Goal: Task Accomplishment & Management: Use online tool/utility

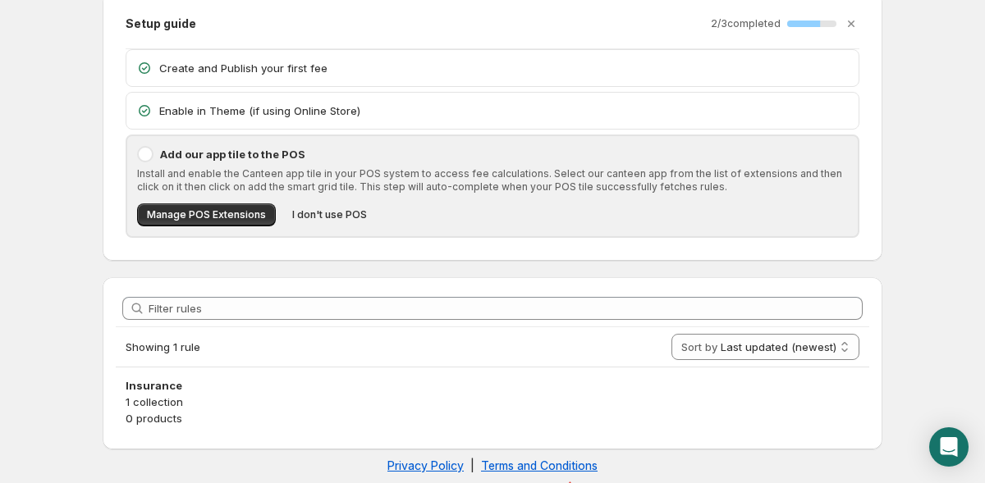
scroll to position [89, 0]
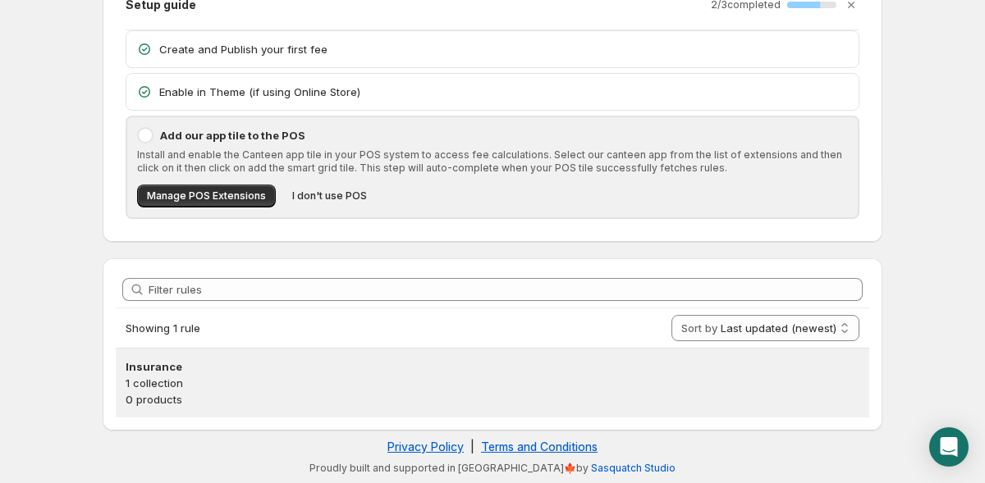
click at [238, 374] on h3 "Insurance" at bounding box center [493, 367] width 734 height 16
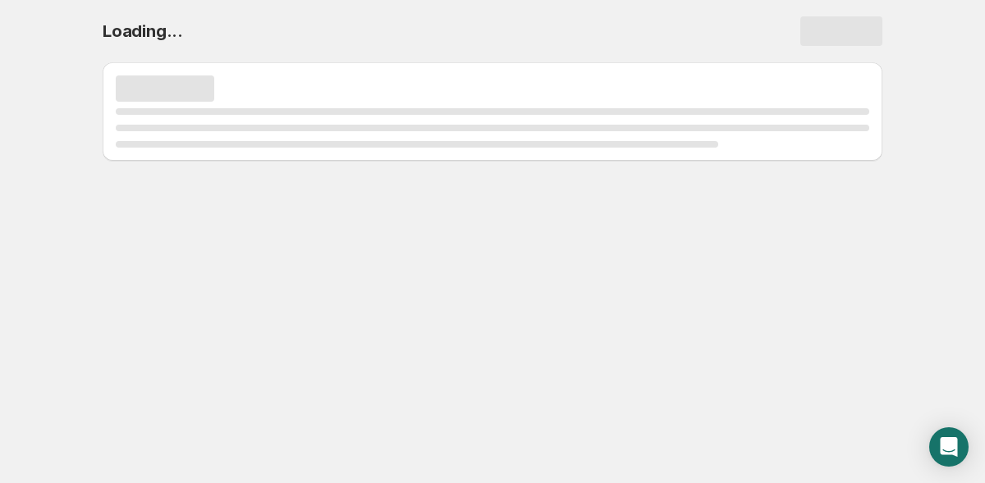
scroll to position [0, 0]
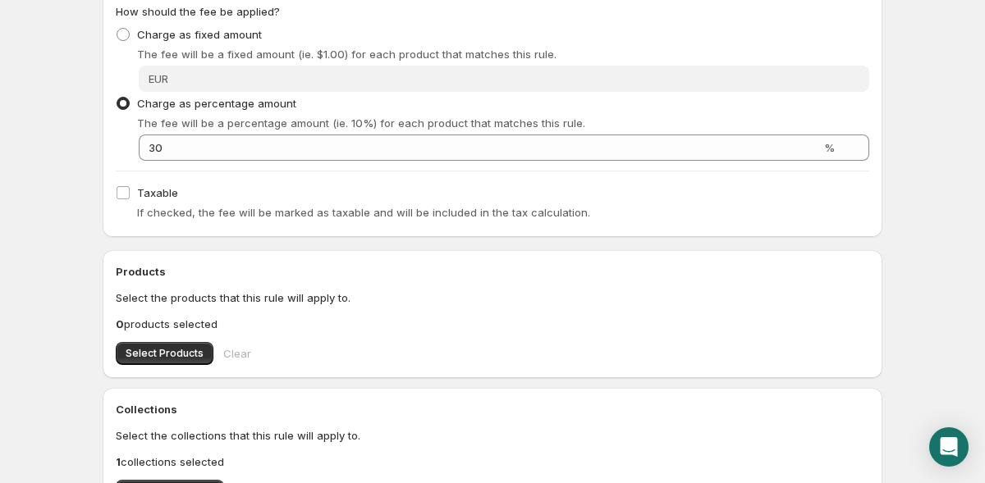
scroll to position [318, 0]
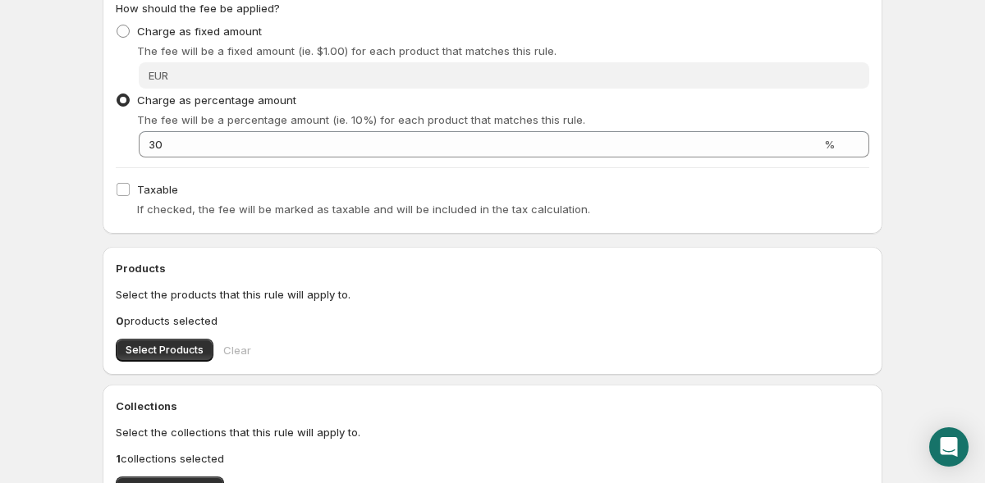
click at [85, 207] on div "Insurance. This page is ready Insurance Preview More actions Preview Rule name …" at bounding box center [492, 253] width 819 height 1143
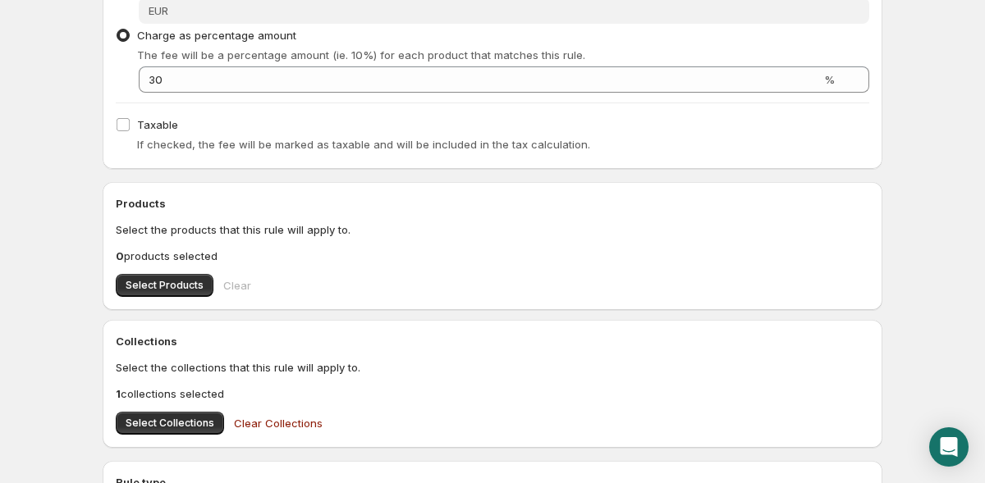
scroll to position [417, 0]
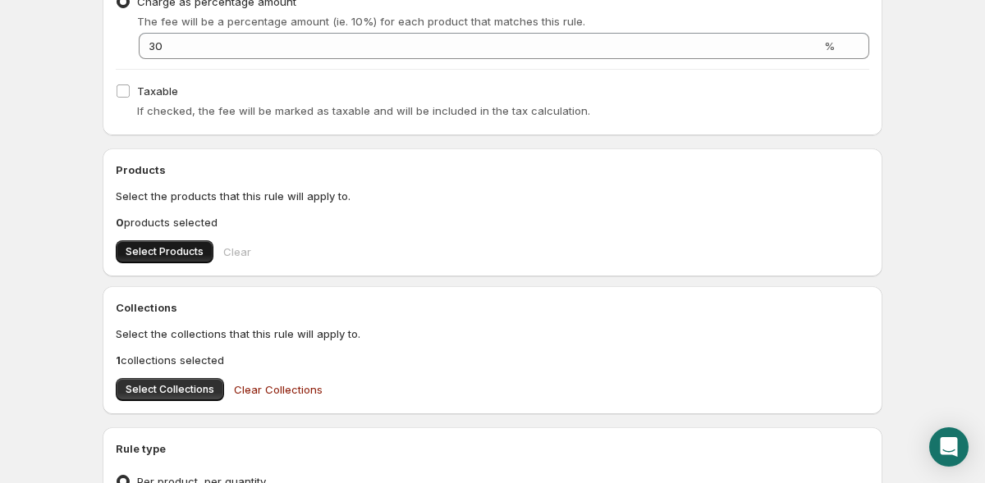
click at [153, 253] on span "Select Products" at bounding box center [165, 251] width 78 height 13
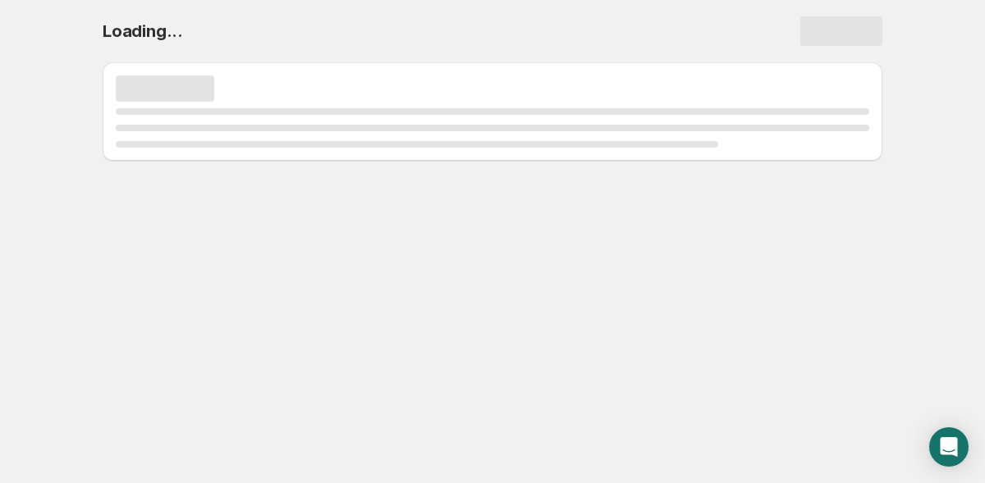
scroll to position [0, 0]
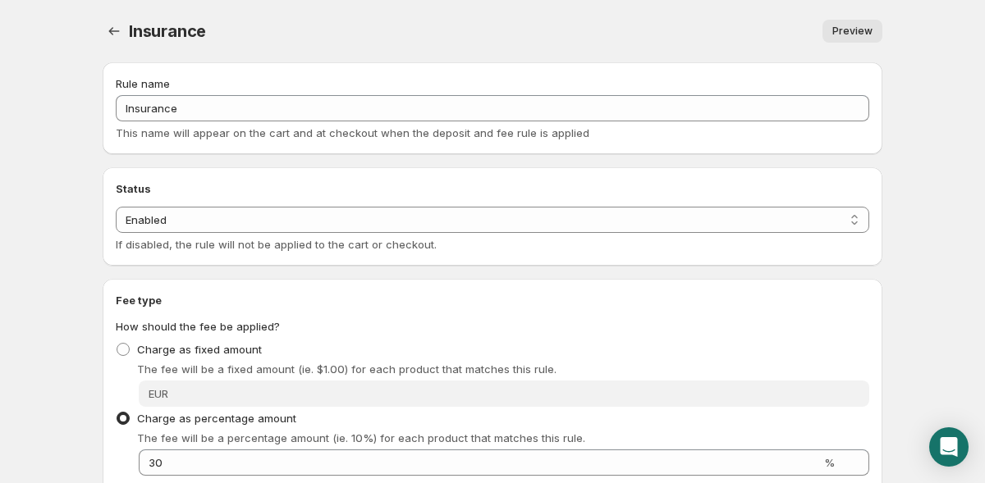
click at [846, 31] on span "Preview" at bounding box center [852, 31] width 40 height 13
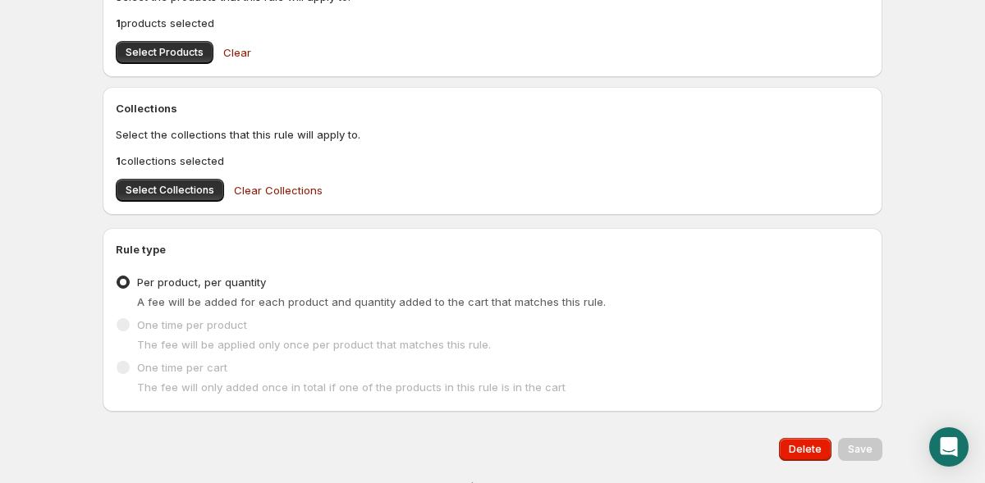
scroll to position [660, 0]
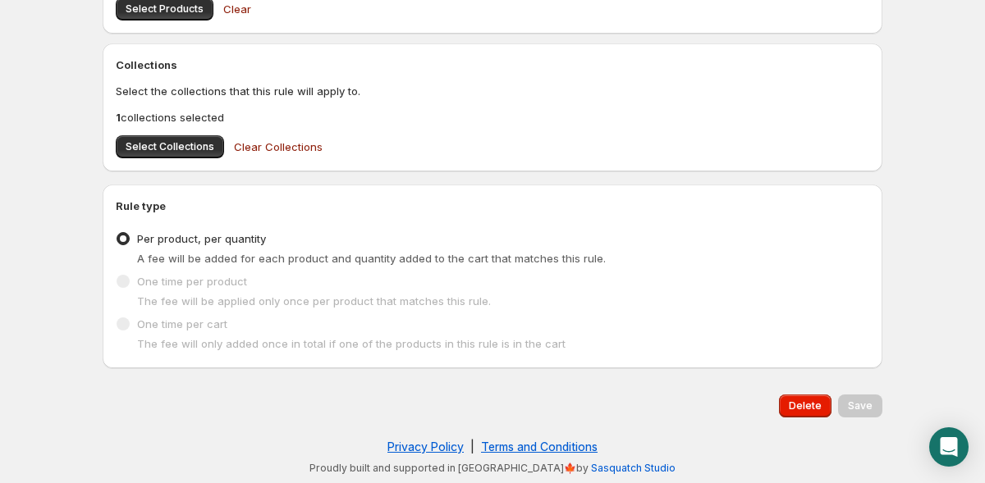
click at [203, 267] on li "Per product, per quantity A fee will be added for each product and quantity add…" at bounding box center [492, 248] width 753 height 43
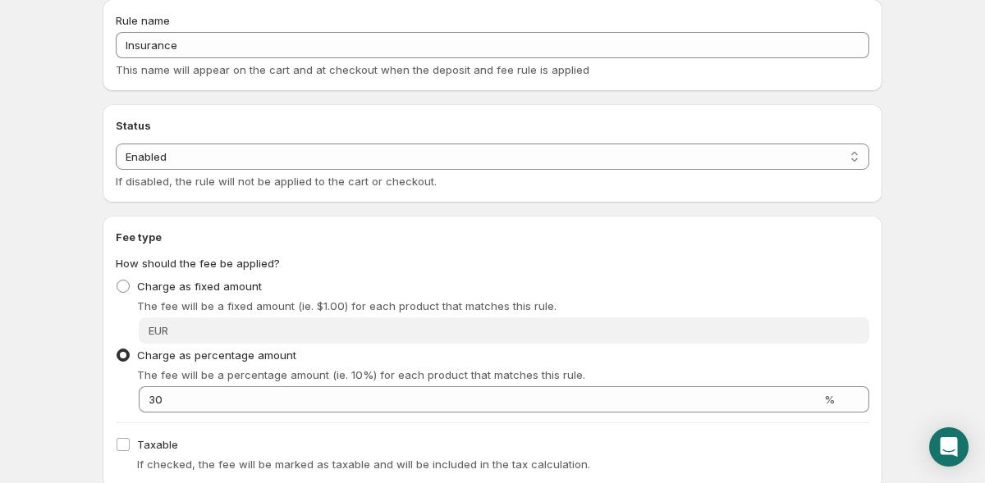
scroll to position [0, 0]
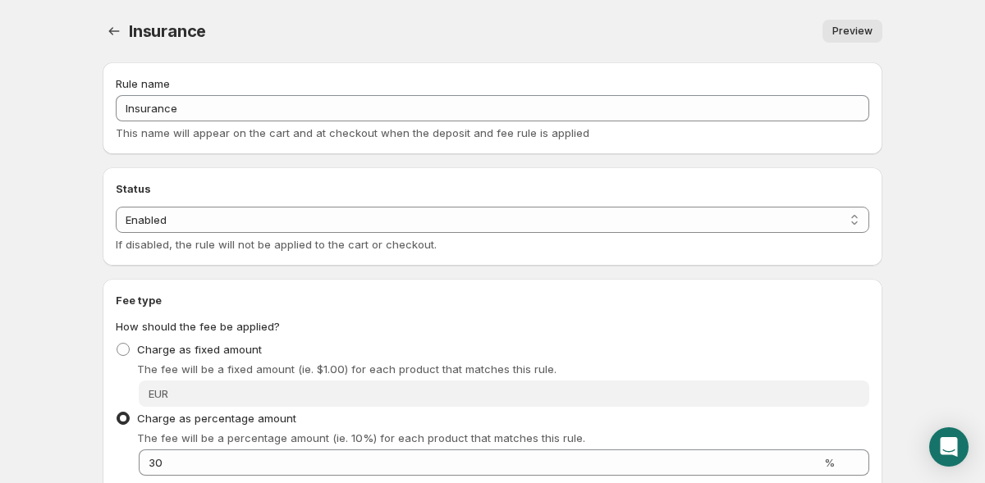
click at [329, 46] on div "Insurance. This page is ready Insurance Preview More actions Preview" at bounding box center [493, 31] width 780 height 62
click at [680, 49] on div "Insurance. This page is ready Insurance Preview More actions Preview" at bounding box center [493, 31] width 780 height 62
click at [935, 473] on body "Home Help Insurance. This page is ready Insurance Preview More actions Preview …" at bounding box center [492, 241] width 985 height 483
click at [935, 453] on div "Open Intercom Messenger" at bounding box center [948, 447] width 43 height 43
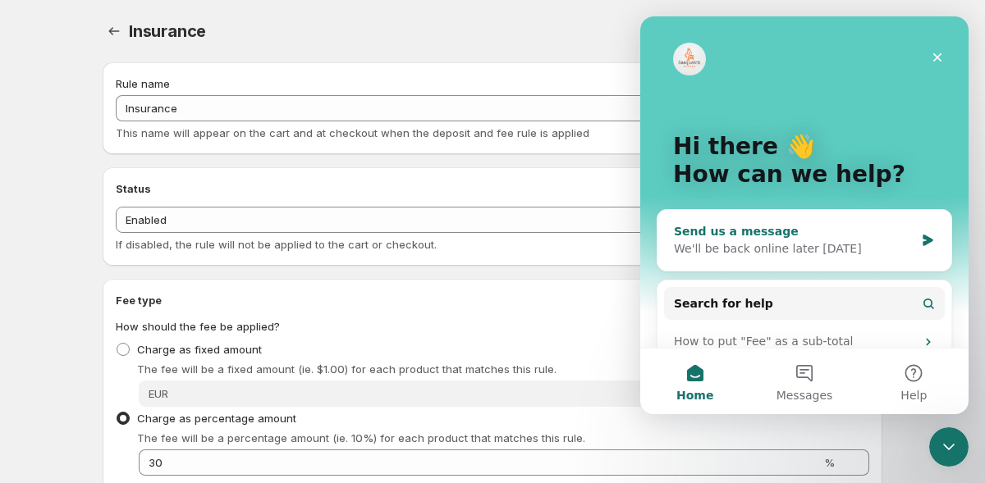
click at [761, 242] on div "We'll be back online later [DATE]" at bounding box center [794, 248] width 240 height 17
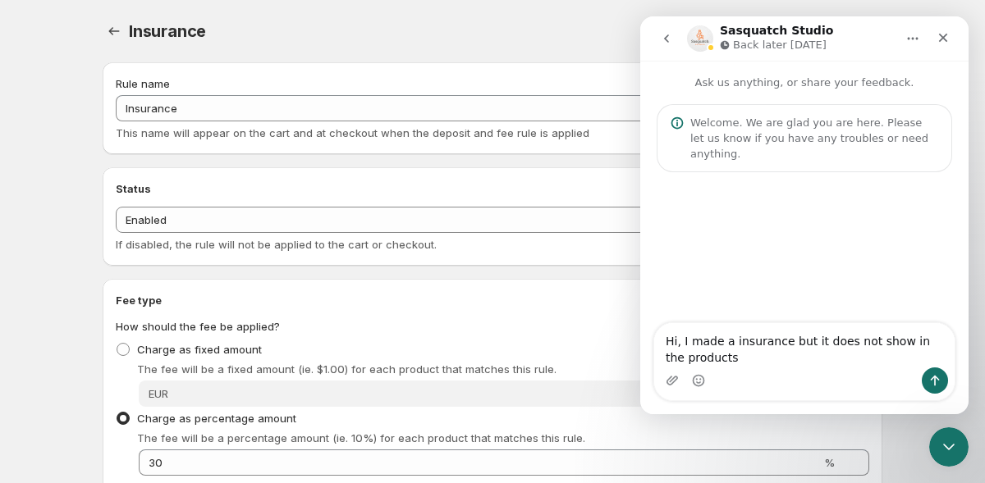
type textarea "Hi, I made a insurance but it does not show in the products"
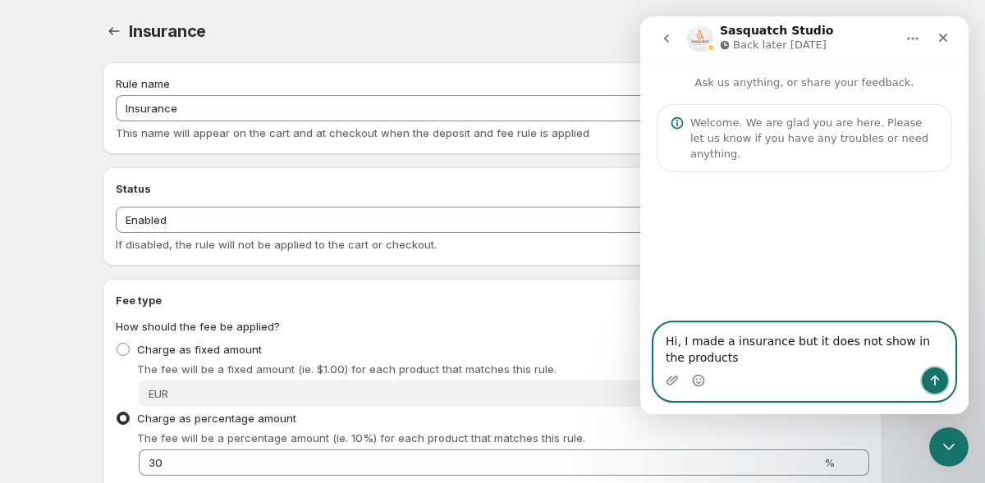
click at [943, 379] on button "Send a message…" at bounding box center [934, 381] width 26 height 26
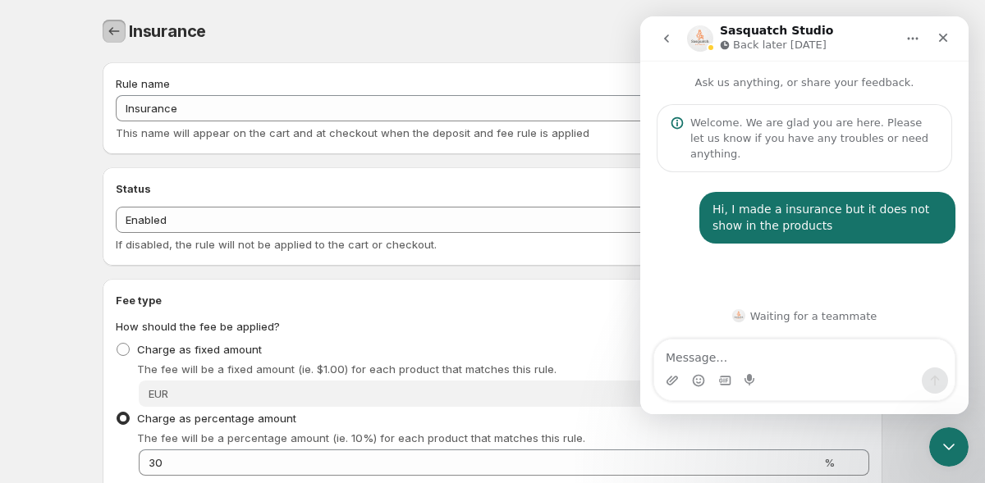
click at [111, 29] on icon "Settings" at bounding box center [114, 31] width 11 height 8
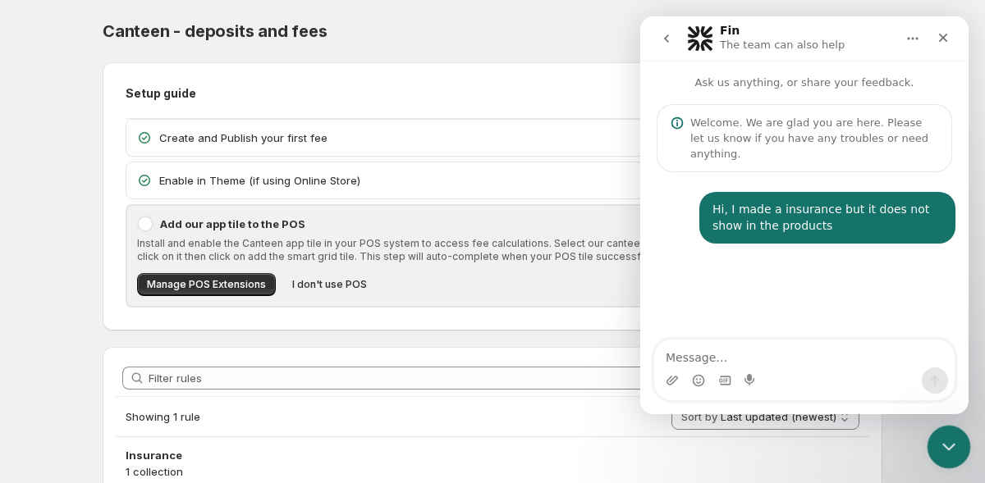
click at [942, 441] on icon "Close Intercom Messenger" at bounding box center [946, 445] width 20 height 20
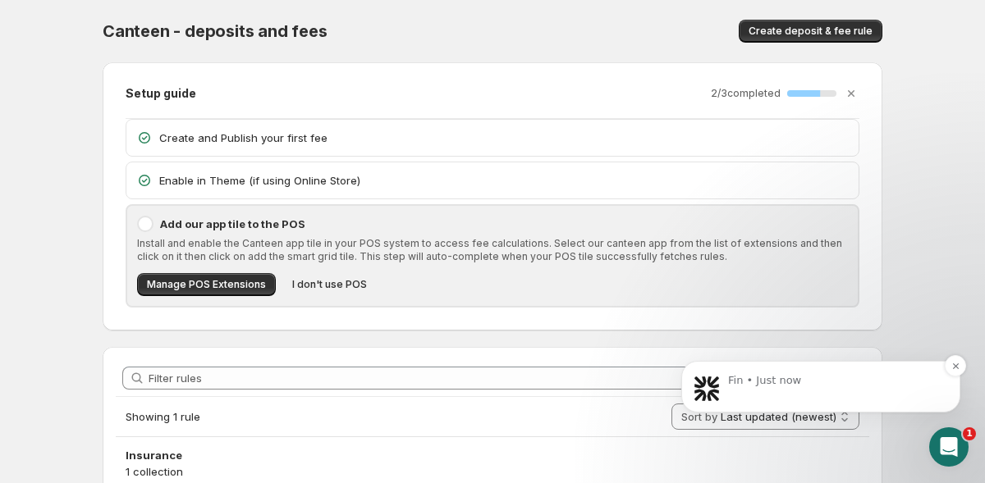
click at [879, 386] on p "Fin • Just now" at bounding box center [834, 380] width 212 height 15
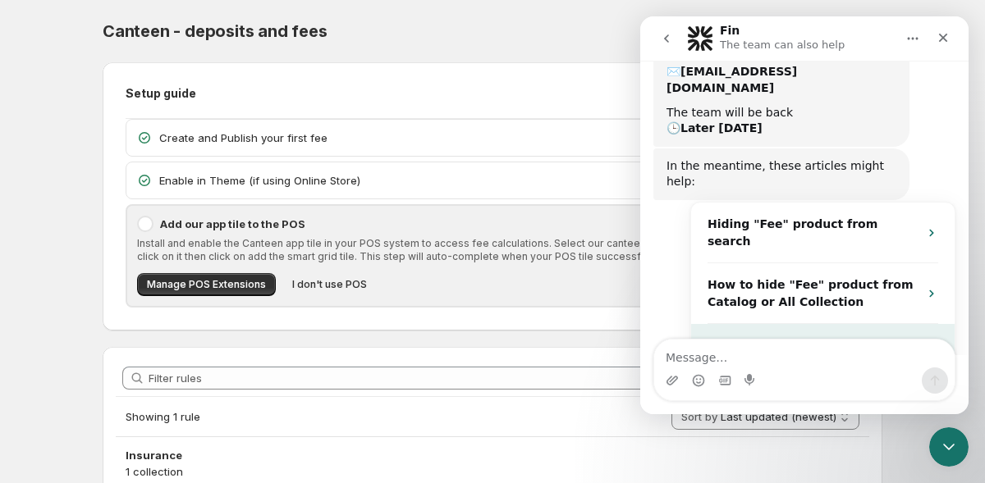
scroll to position [258, 0]
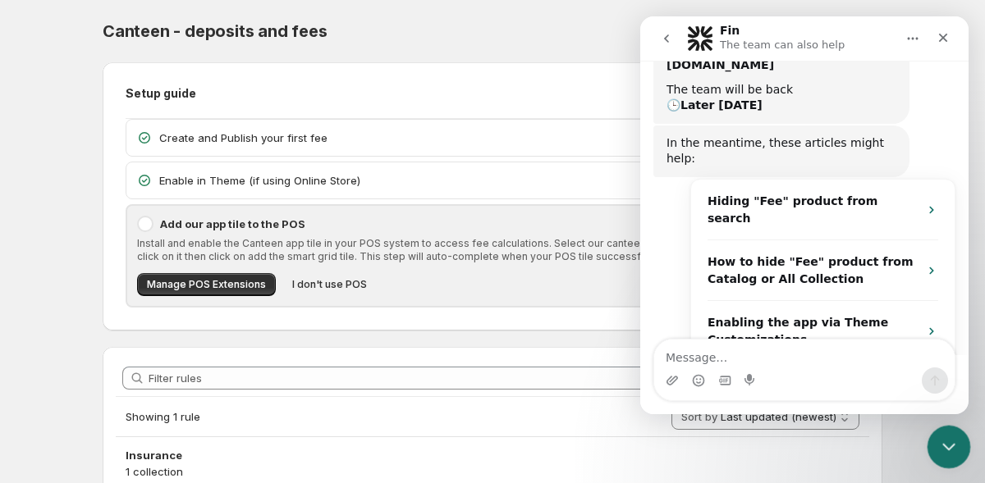
drag, startPoint x: 953, startPoint y: 432, endPoint x: 1803, endPoint y: 823, distance: 935.1
click at [955, 429] on div "Close Intercom Messenger" at bounding box center [945, 444] width 39 height 39
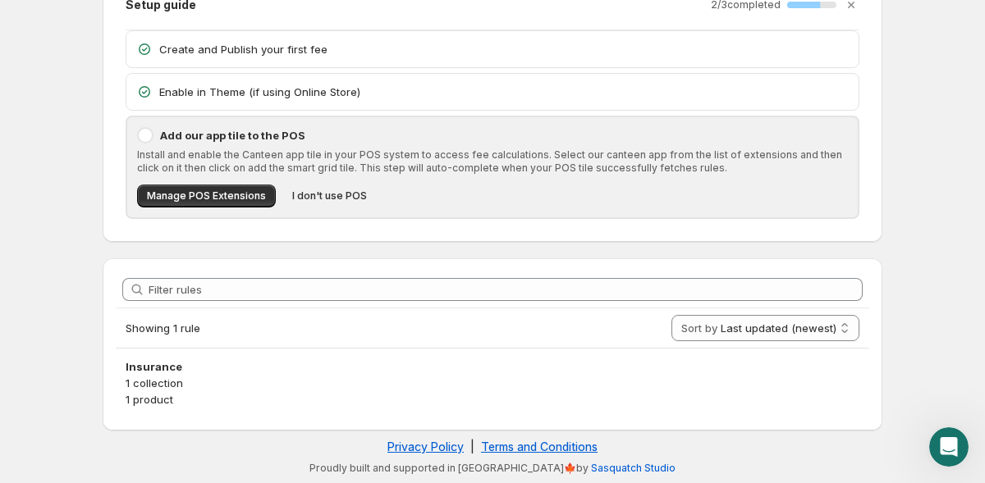
scroll to position [0, 0]
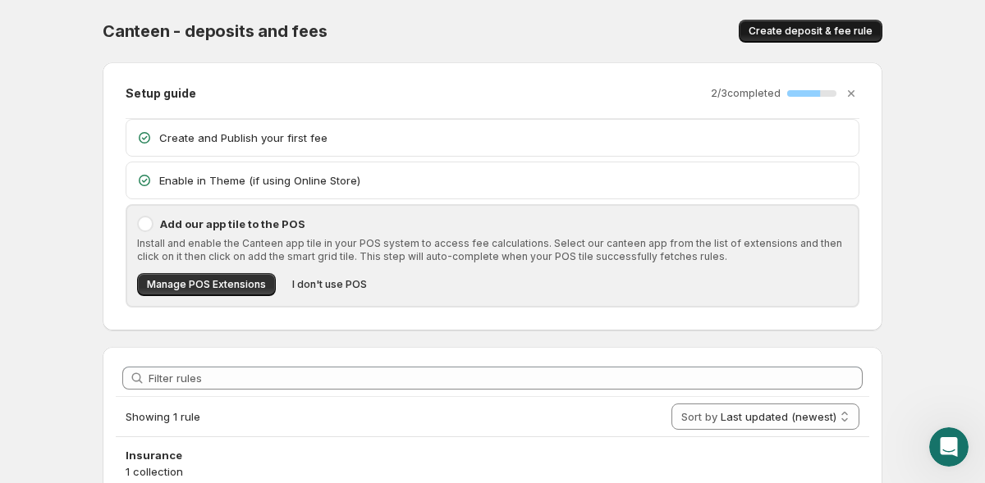
click at [802, 39] on button "Create deposit & fee rule" at bounding box center [810, 31] width 144 height 23
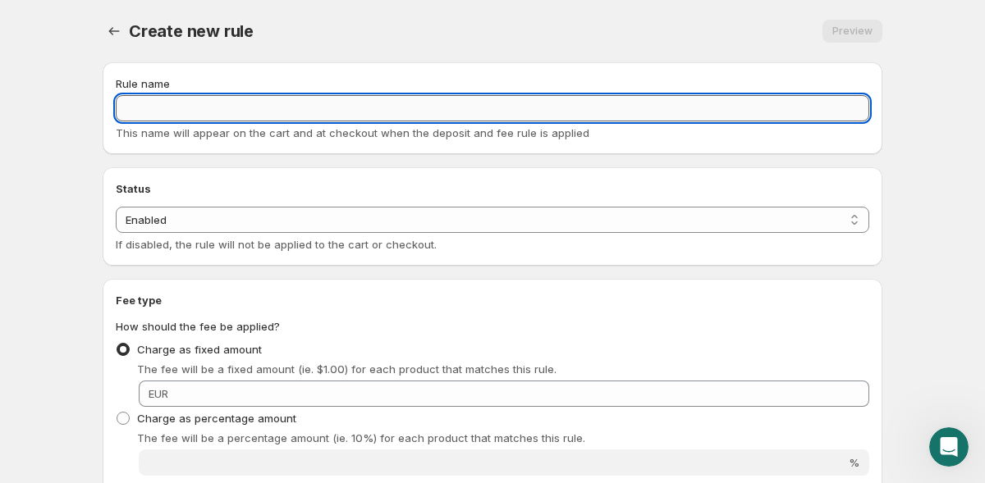
click at [149, 114] on input "Rule name" at bounding box center [492, 108] width 753 height 26
type input "Insurance 2"
click at [25, 258] on body "Home Help Insurance 2. This page is ready Insurance 2 Preview More actions Prev…" at bounding box center [492, 241] width 985 height 483
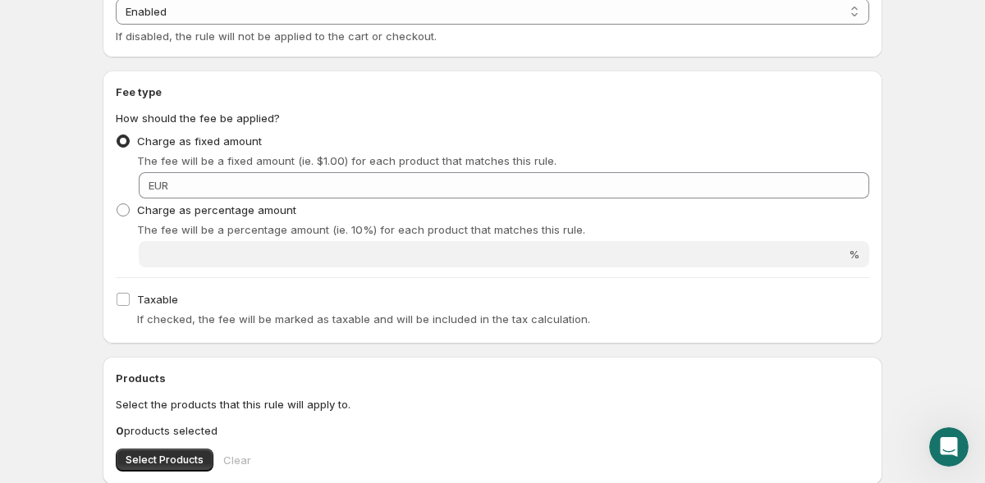
scroll to position [222, 0]
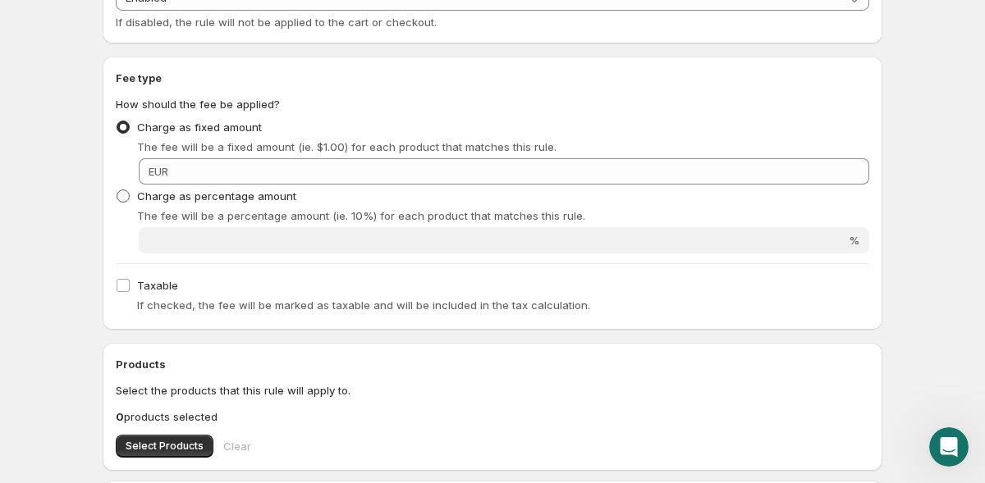
click at [158, 196] on span "Charge as percentage amount" at bounding box center [216, 196] width 159 height 13
click at [117, 190] on input "Charge as percentage amount" at bounding box center [117, 190] width 1 height 1
radio input "true"
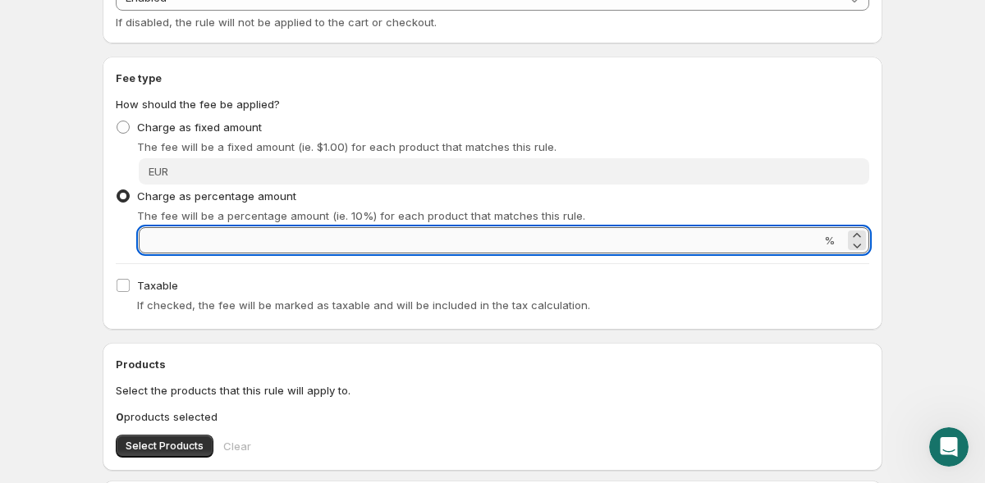
click at [187, 235] on input "Percentage amount" at bounding box center [480, 240] width 682 height 26
type input "30"
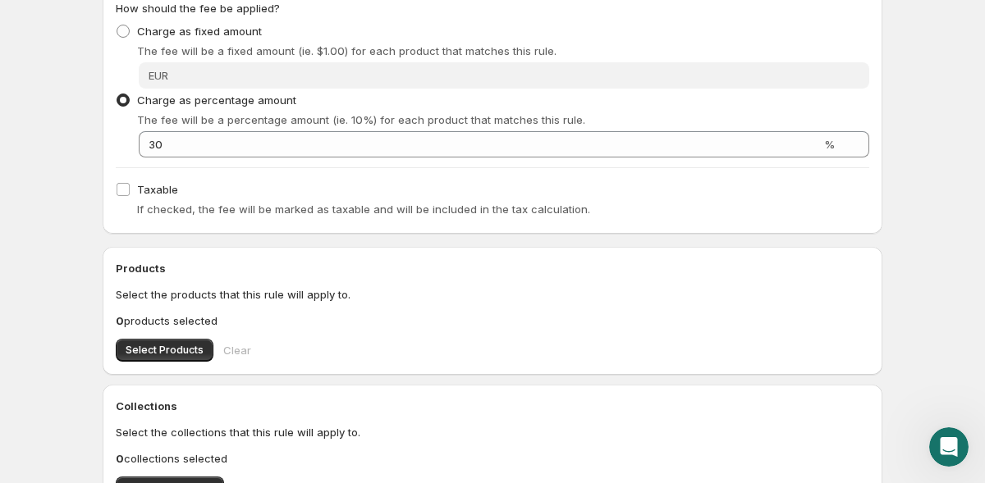
scroll to position [363, 0]
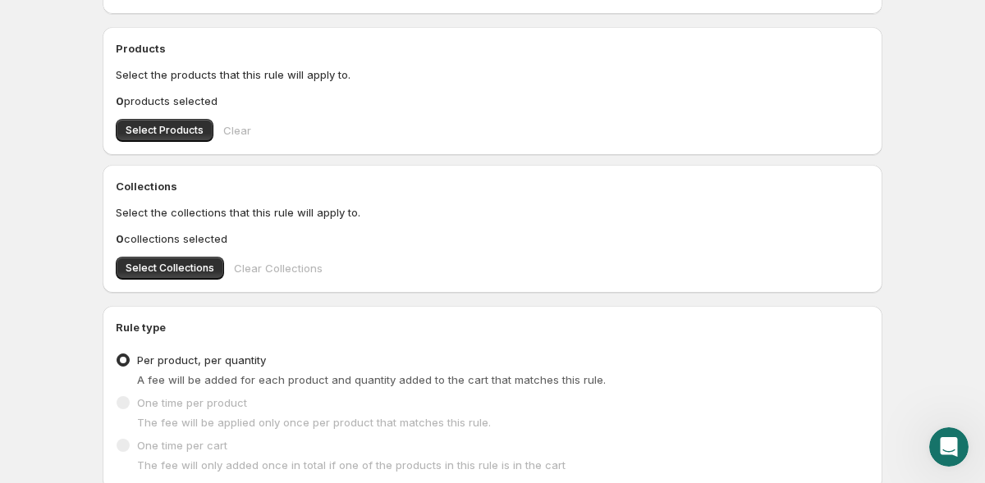
scroll to position [660, 0]
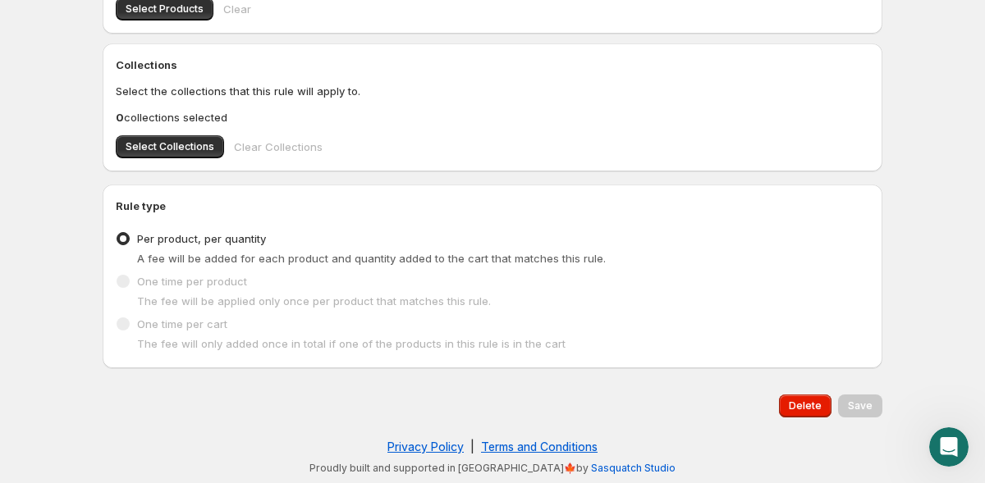
click at [190, 292] on label "One time per product" at bounding box center [181, 281] width 131 height 23
click at [189, 280] on span "One time per product" at bounding box center [192, 281] width 110 height 13
click at [181, 322] on span "One time per cart" at bounding box center [182, 324] width 90 height 13
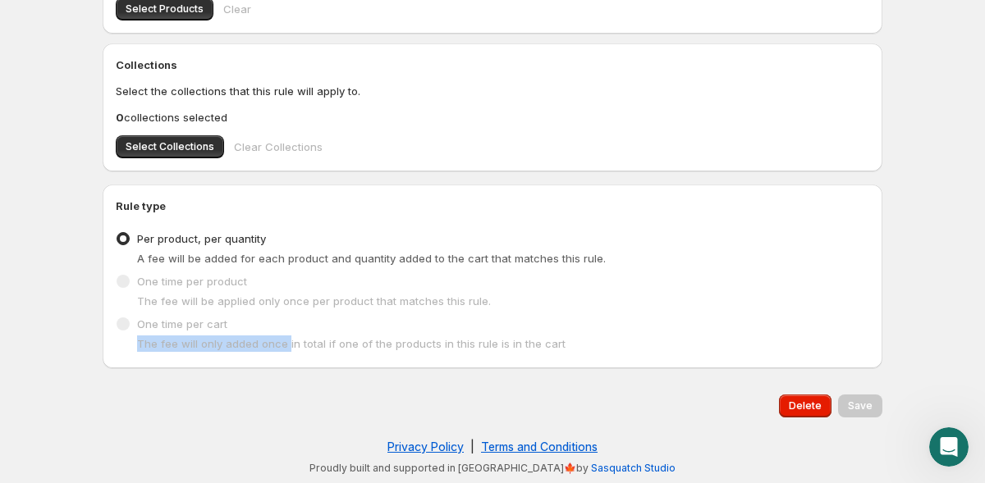
drag, startPoint x: 140, startPoint y: 345, endPoint x: 285, endPoint y: 345, distance: 144.4
click at [285, 345] on span "The fee will only added once in total if one of the products in this rule is in…" at bounding box center [351, 343] width 428 height 13
click at [256, 400] on div "Delete Save" at bounding box center [489, 403] width 786 height 30
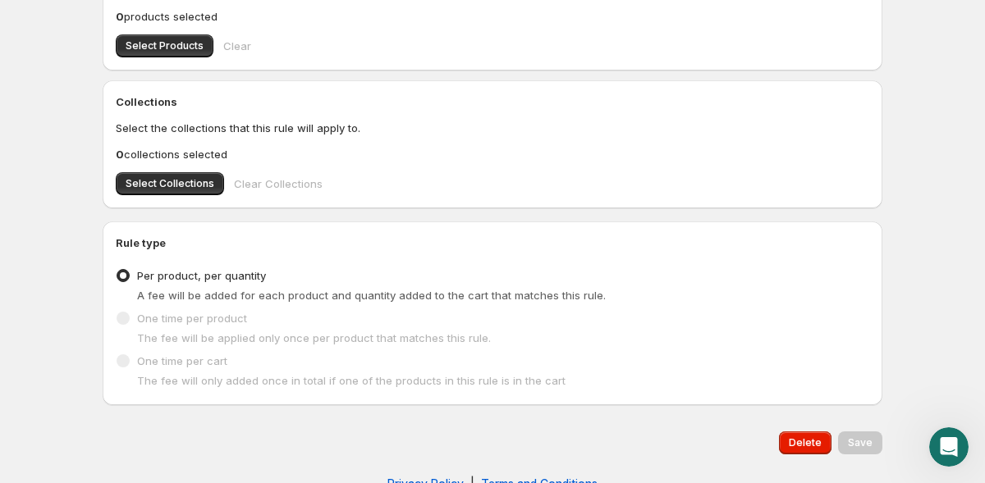
scroll to position [628, 0]
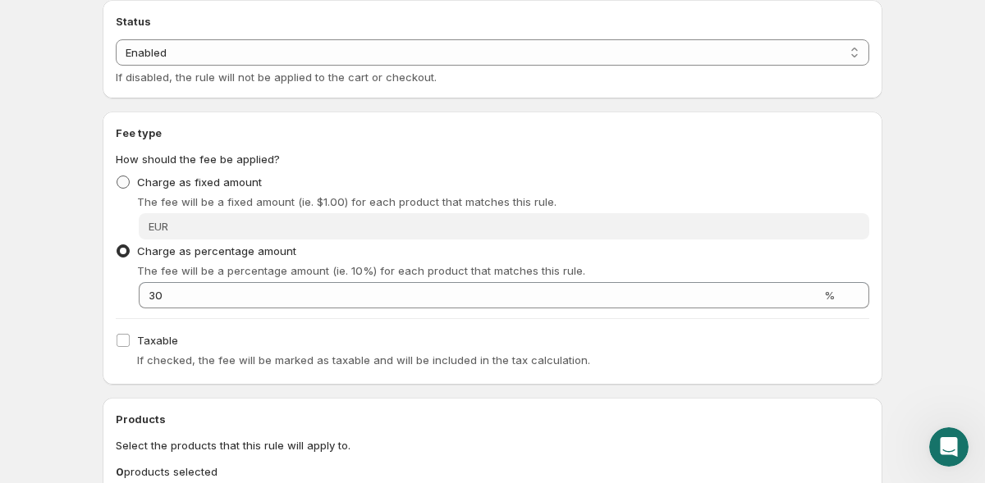
click at [157, 178] on span "Charge as fixed amount" at bounding box center [199, 182] width 125 height 13
click at [117, 176] on input "Charge as fixed amount" at bounding box center [117, 176] width 1 height 1
radio input "true"
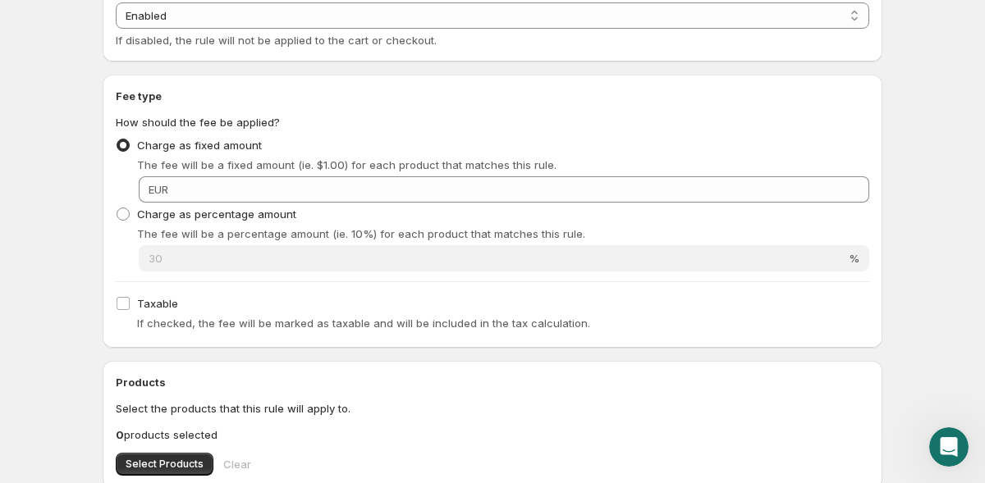
scroll to position [255, 0]
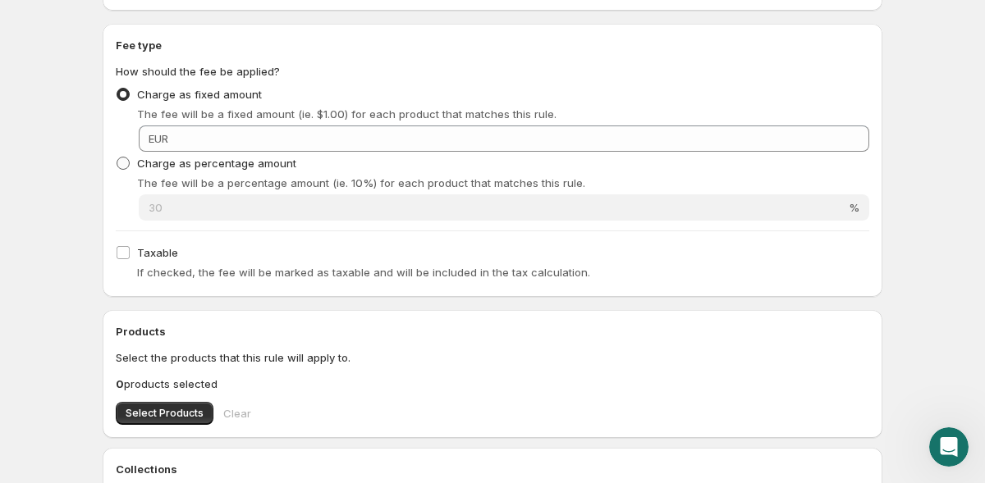
click at [175, 163] on span "Charge as percentage amount" at bounding box center [216, 163] width 159 height 13
click at [117, 158] on input "Charge as percentage amount" at bounding box center [117, 157] width 1 height 1
radio input "true"
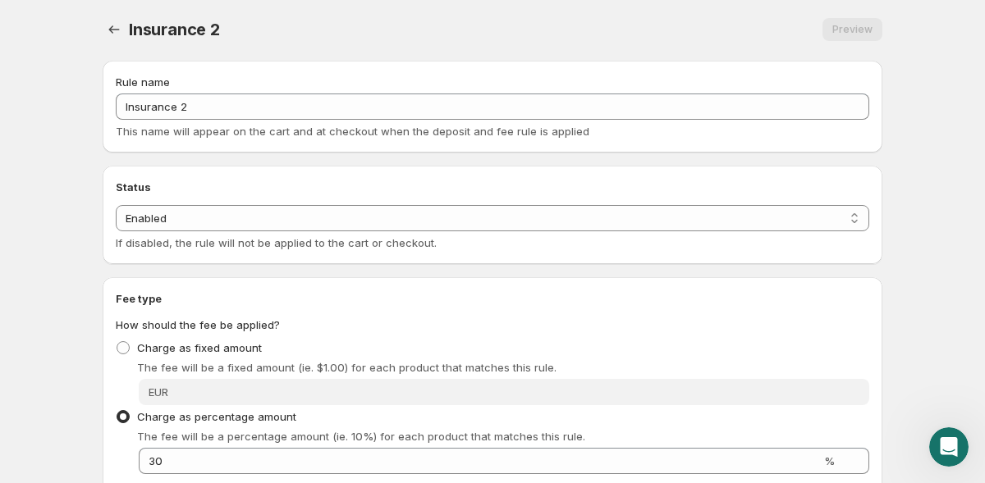
scroll to position [0, 0]
click at [112, 30] on icon "Settings" at bounding box center [114, 31] width 11 height 8
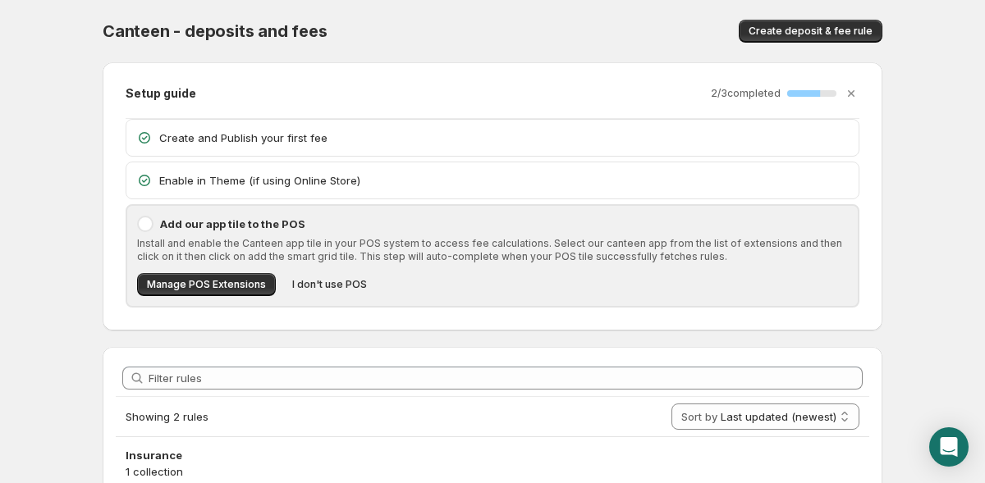
click at [65, 352] on body "Home Help Canteen - deposits and fees. This page is ready Canteen - deposits an…" at bounding box center [492, 241] width 985 height 483
click at [182, 284] on span "Manage POS Extensions" at bounding box center [206, 284] width 119 height 13
click at [341, 289] on span "I don't use POS" at bounding box center [329, 284] width 75 height 13
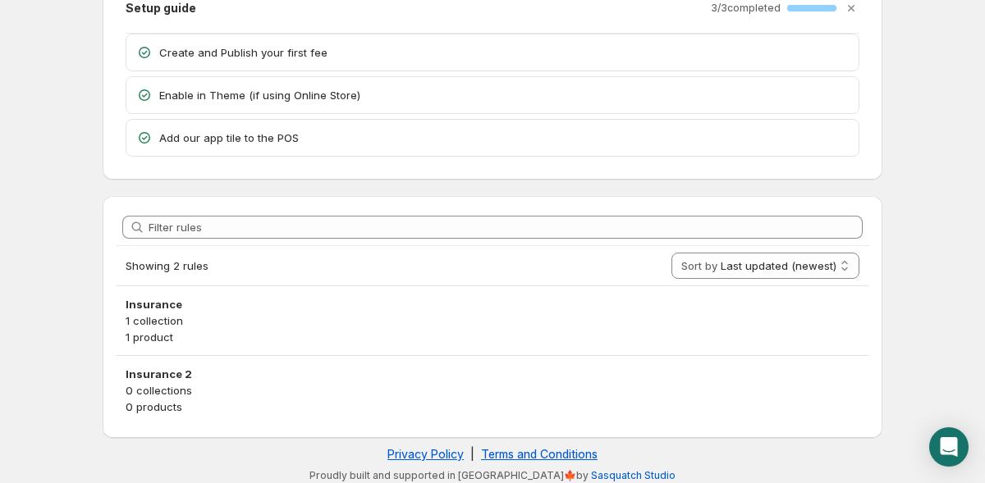
scroll to position [93, 0]
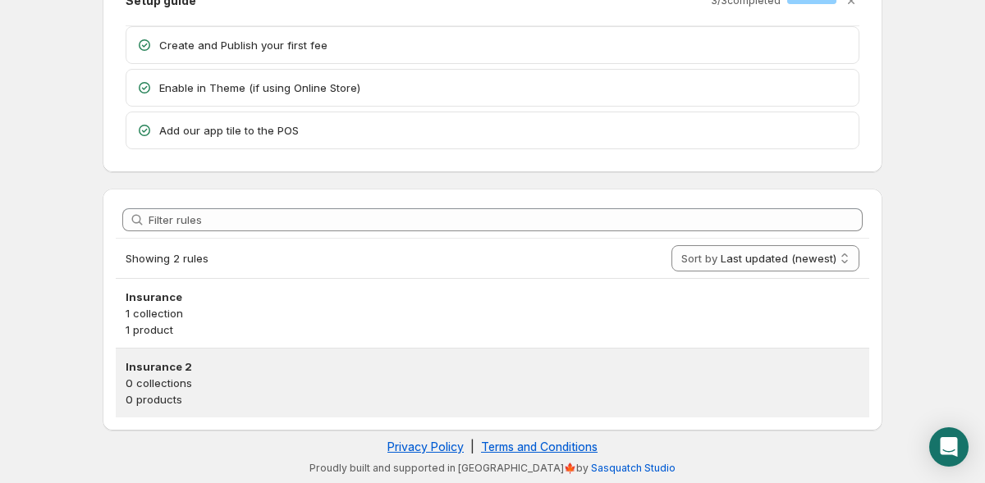
click at [816, 382] on p "0 collections" at bounding box center [493, 383] width 734 height 16
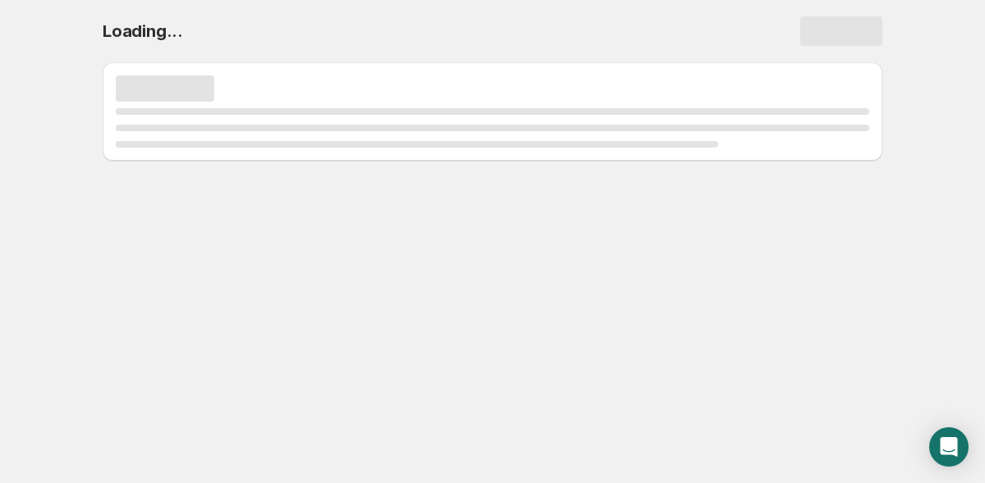
scroll to position [0, 0]
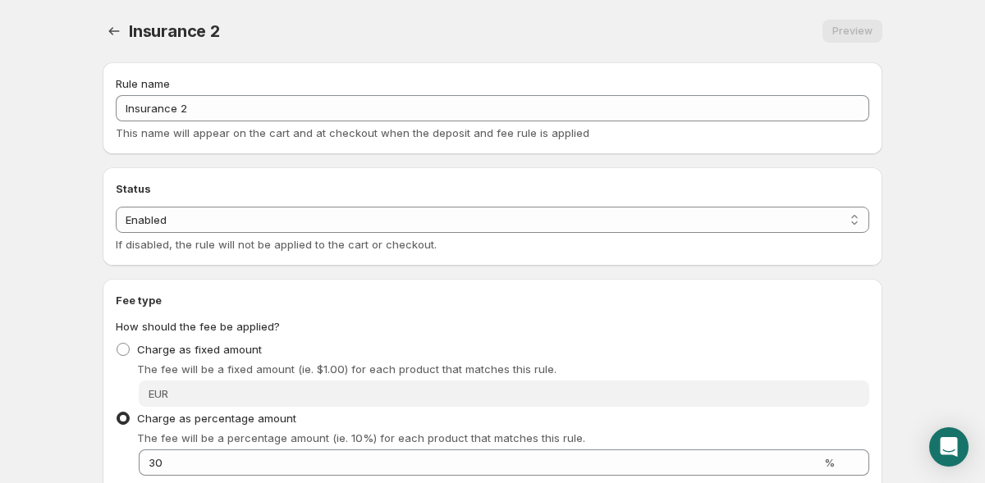
drag, startPoint x: 864, startPoint y: 25, endPoint x: 837, endPoint y: 25, distance: 27.1
click at [864, 25] on div "Preview" at bounding box center [852, 31] width 60 height 23
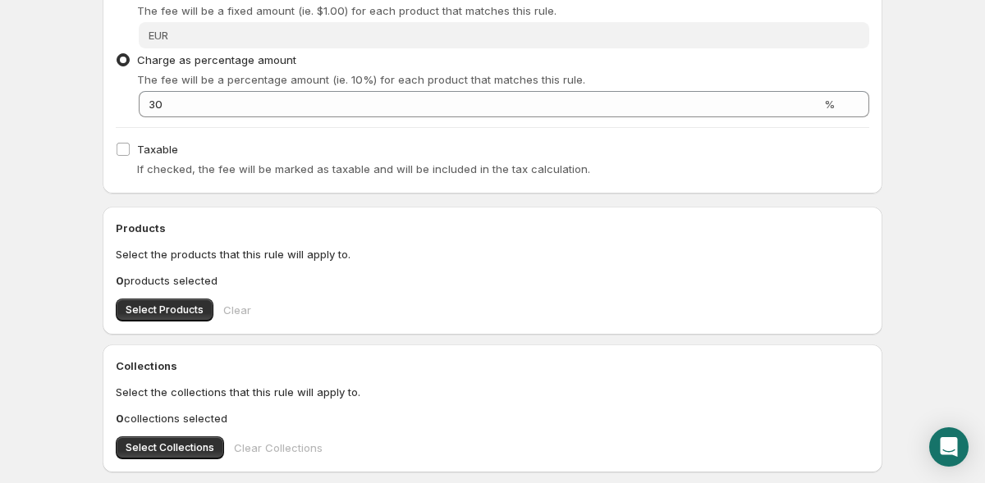
scroll to position [660, 0]
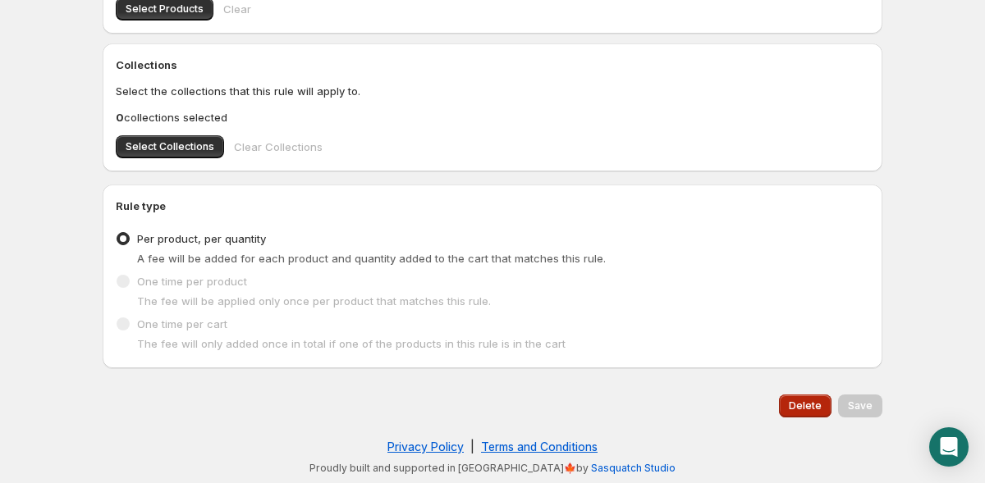
click at [807, 412] on span "Delete" at bounding box center [805, 406] width 33 height 13
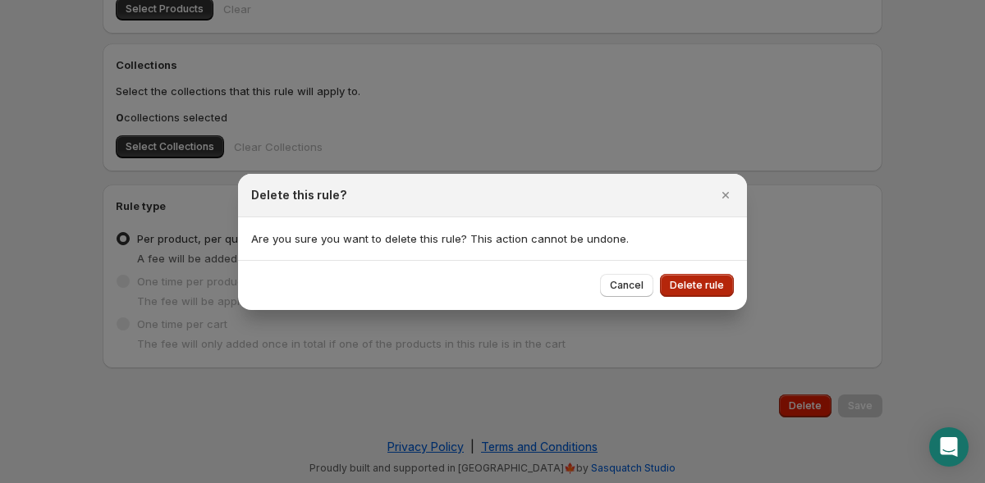
click at [697, 287] on span "Delete rule" at bounding box center [697, 285] width 54 height 13
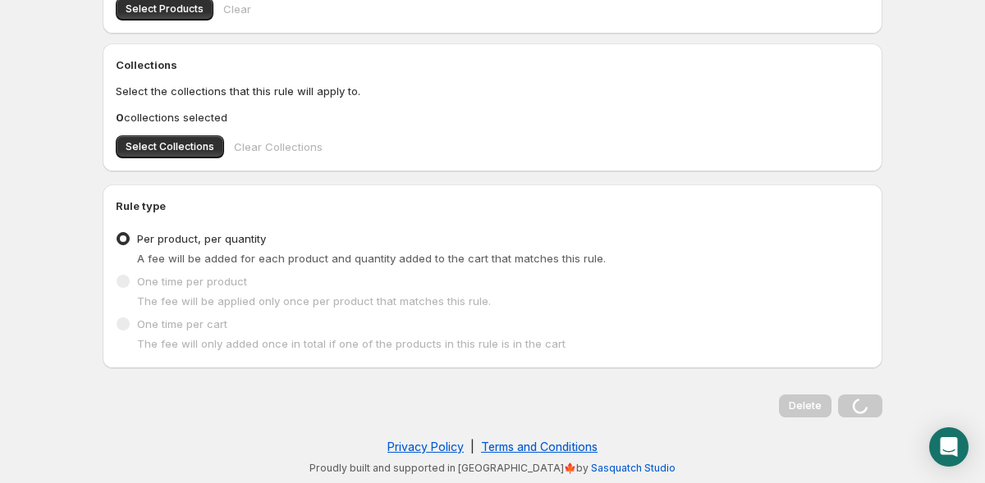
scroll to position [0, 0]
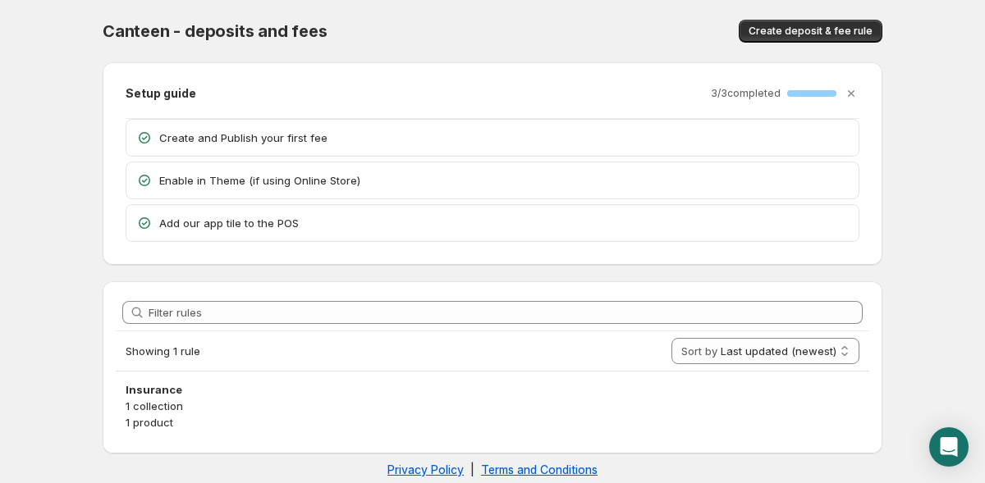
scroll to position [23, 0]
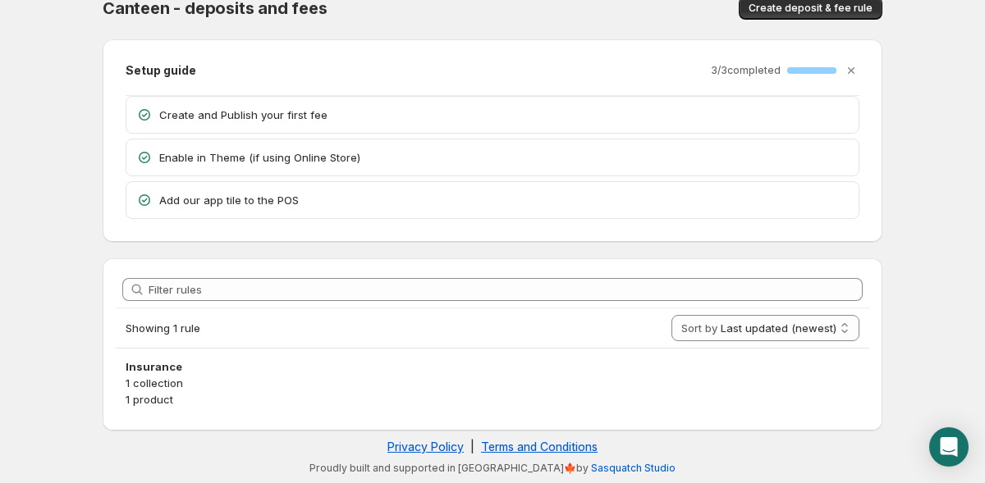
click at [70, 394] on body "Home Help Canteen - deposits and fees. This page is ready Canteen - deposits an…" at bounding box center [492, 218] width 985 height 483
click at [898, 281] on div "Canteen - deposits and fees. This page is ready Canteen - deposits and fees Cre…" at bounding box center [492, 230] width 819 height 506
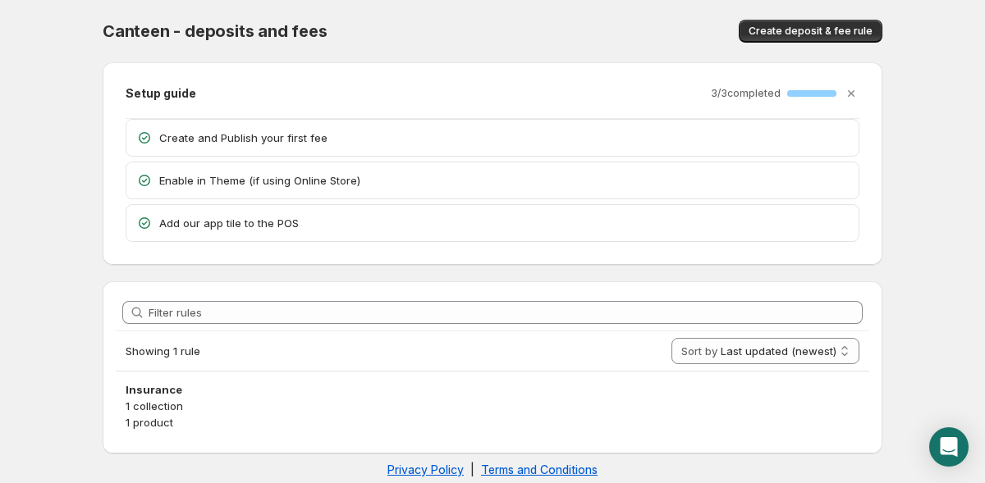
click at [62, 117] on body "Home Help Canteen - deposits and fees. This page is ready Canteen - deposits an…" at bounding box center [492, 241] width 985 height 483
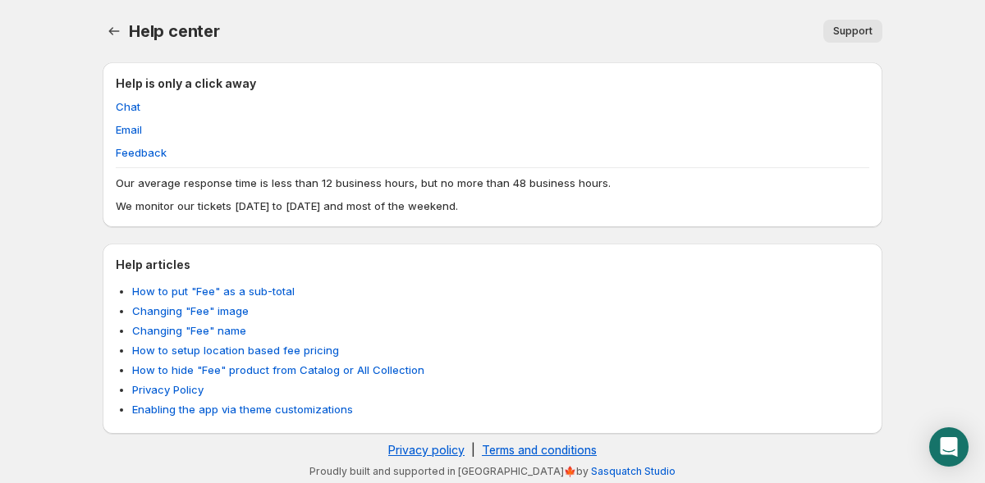
scroll to position [3, 0]
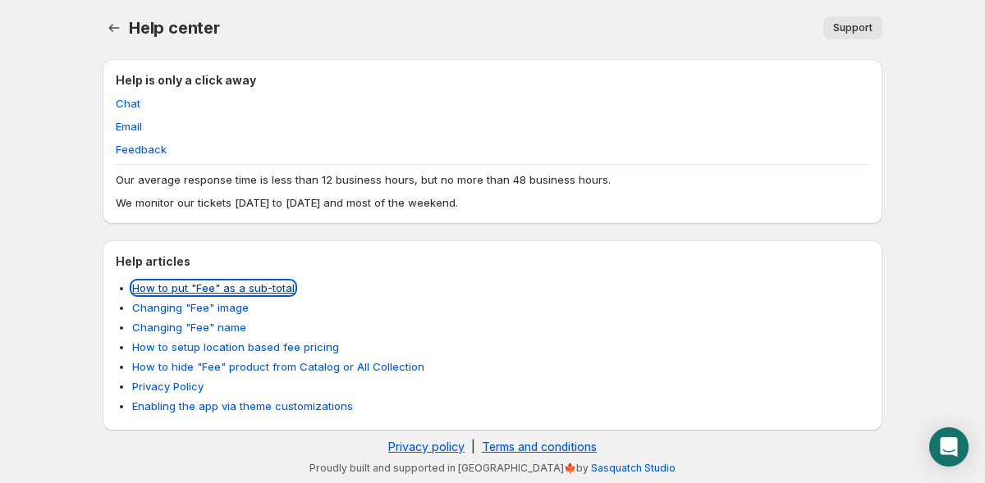
click at [159, 286] on link "How to put "Fee" as a sub-total" at bounding box center [213, 287] width 162 height 13
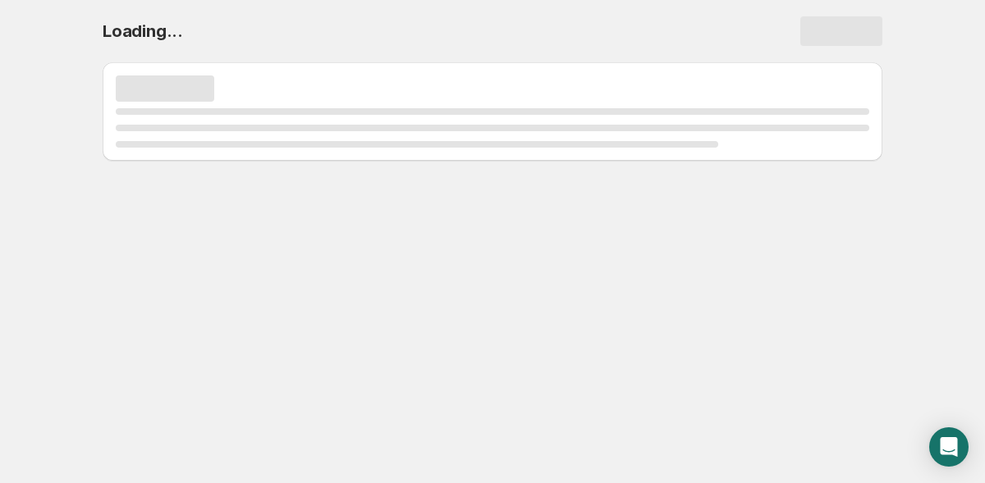
scroll to position [0, 0]
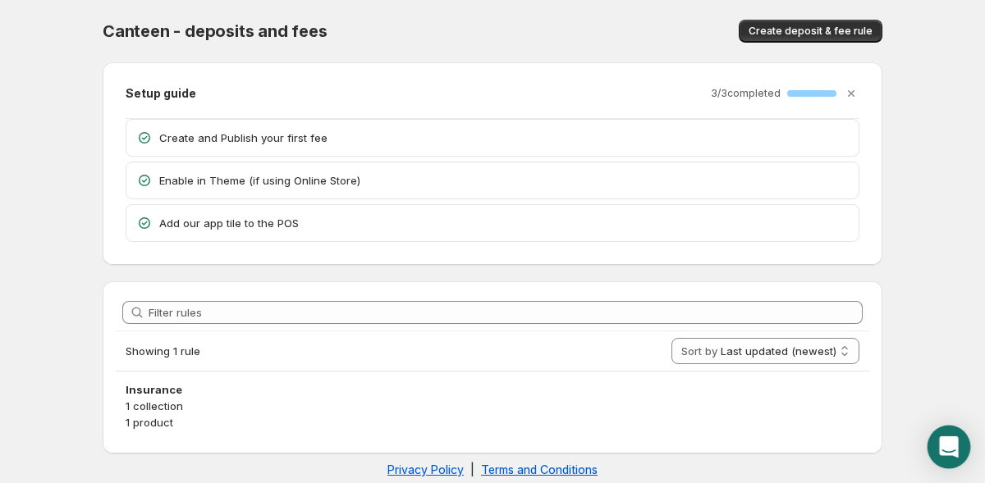
click at [938, 442] on div "Open Intercom Messenger" at bounding box center [948, 447] width 43 height 43
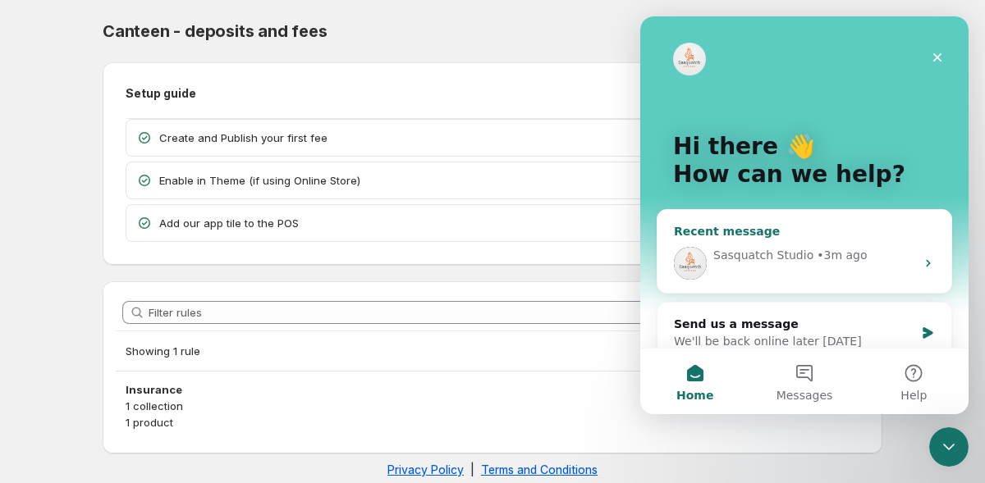
click at [807, 251] on div "Sasquatch Studio • 3m ago" at bounding box center [814, 255] width 202 height 17
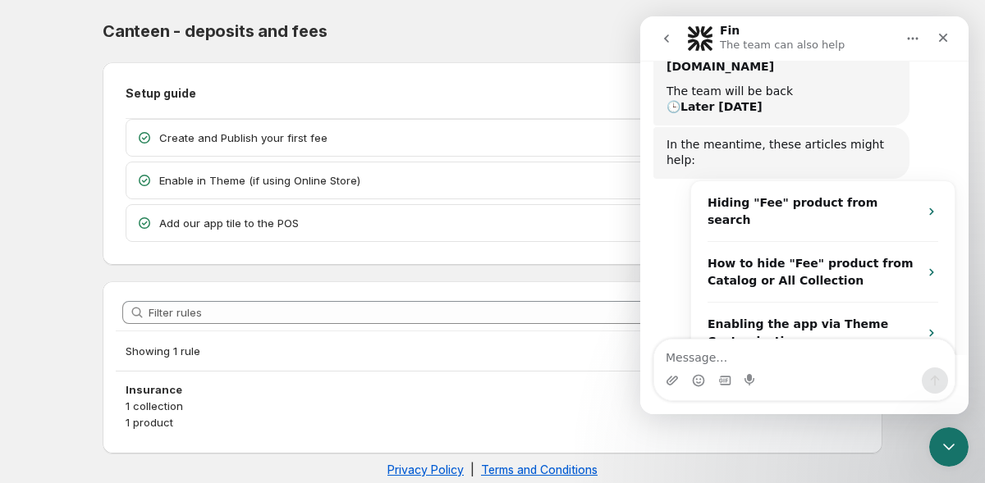
scroll to position [258, 0]
click at [775, 358] on textarea "Message…" at bounding box center [804, 354] width 300 height 28
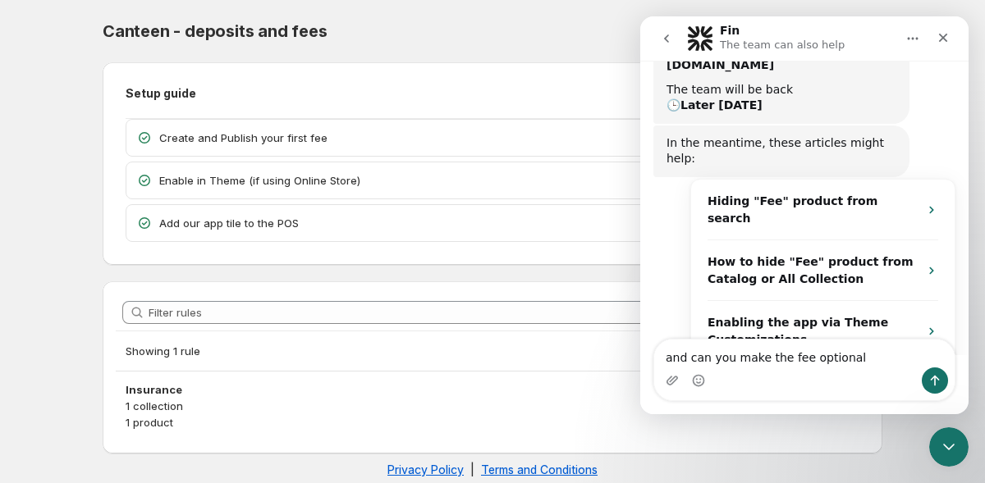
type textarea "and can you make the fee optional?"
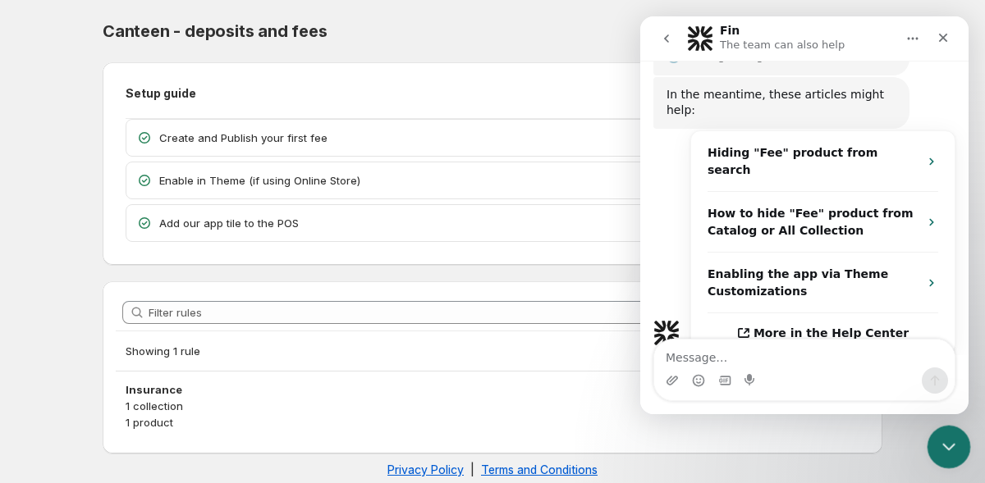
click at [966, 429] on html at bounding box center [945, 444] width 39 height 39
click at [954, 445] on icon "Close Intercom Messenger" at bounding box center [946, 445] width 20 height 20
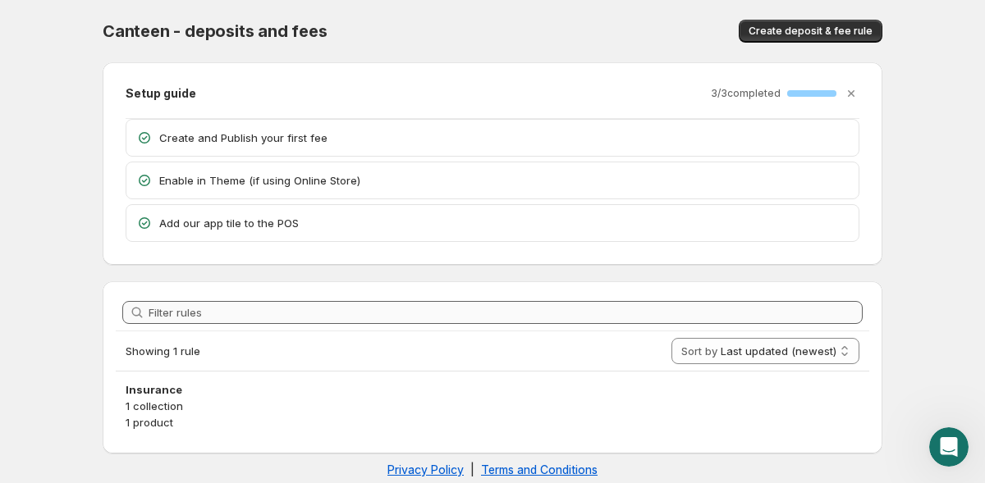
scroll to position [281, 0]
click at [386, 34] on div "Canteen - deposits and fees" at bounding box center [314, 31] width 423 height 23
